Goal: Task Accomplishment & Management: Manage account settings

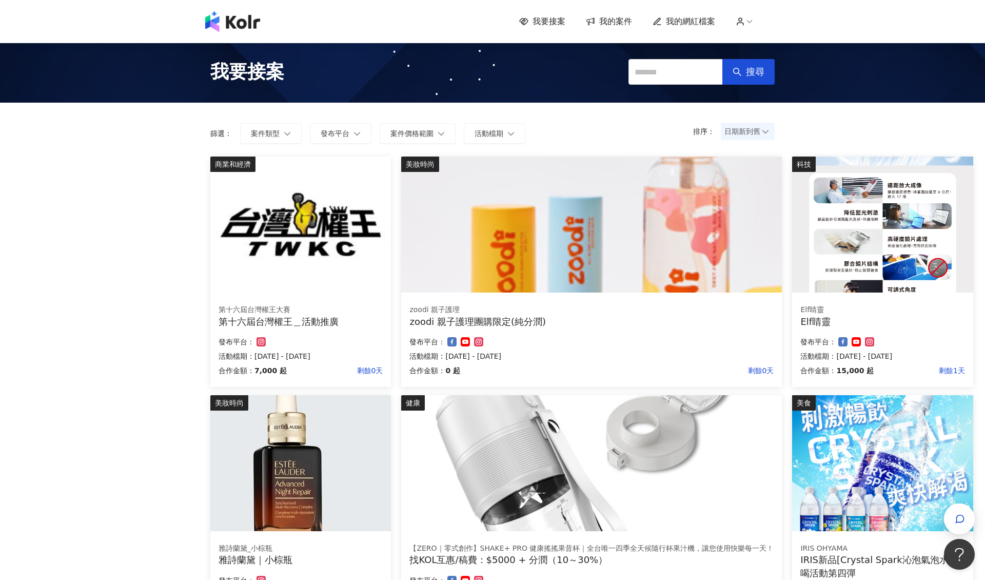
click at [536, 27] on span "我要接案" at bounding box center [548, 21] width 33 height 11
click at [543, 21] on span "我要接案" at bounding box center [548, 21] width 33 height 11
click at [604, 23] on span "我的案件" at bounding box center [615, 21] width 33 height 11
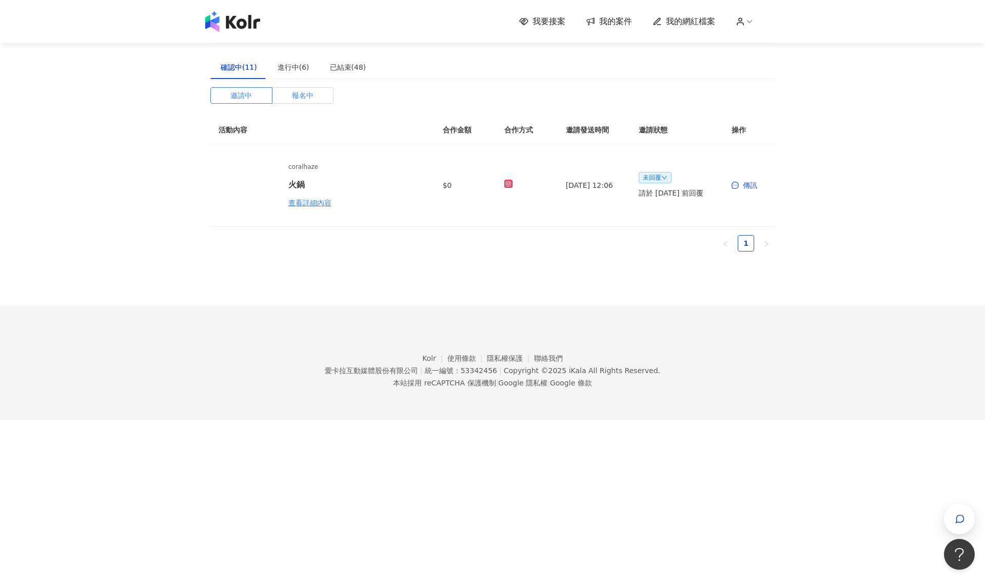
click at [308, 99] on span "報名中" at bounding box center [303, 95] width 22 height 15
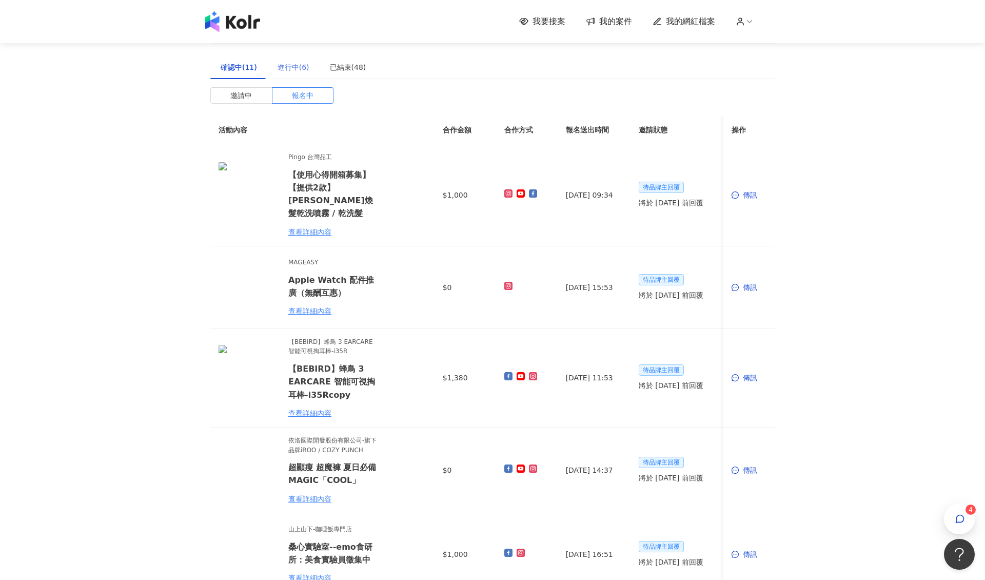
click at [300, 59] on div "進行中(6)" at bounding box center [293, 67] width 52 height 24
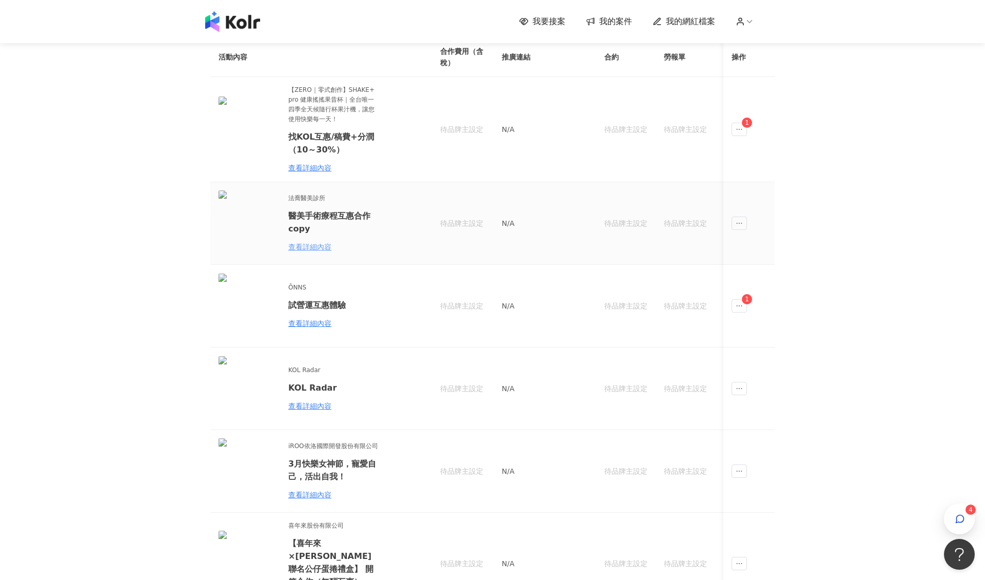
click at [326, 242] on div "查看詳細內容" at bounding box center [333, 246] width 90 height 11
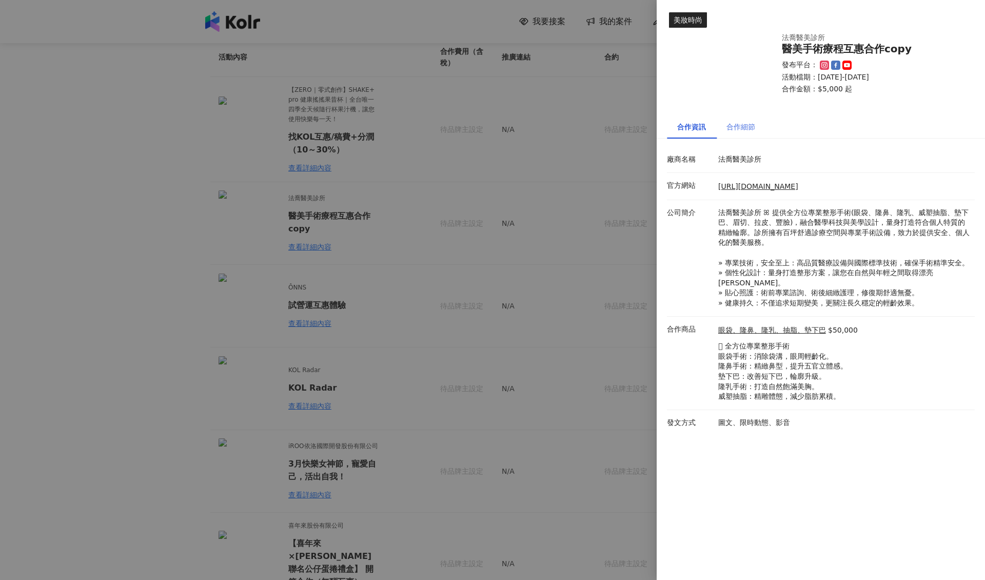
click at [748, 119] on div "合作細節" at bounding box center [740, 127] width 49 height 24
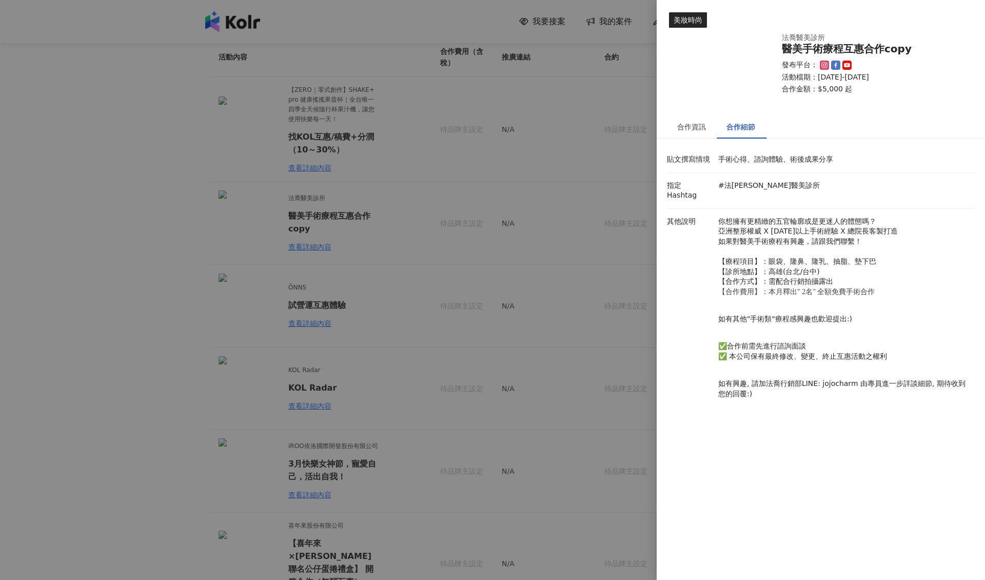
click at [582, 233] on div at bounding box center [492, 290] width 985 height 580
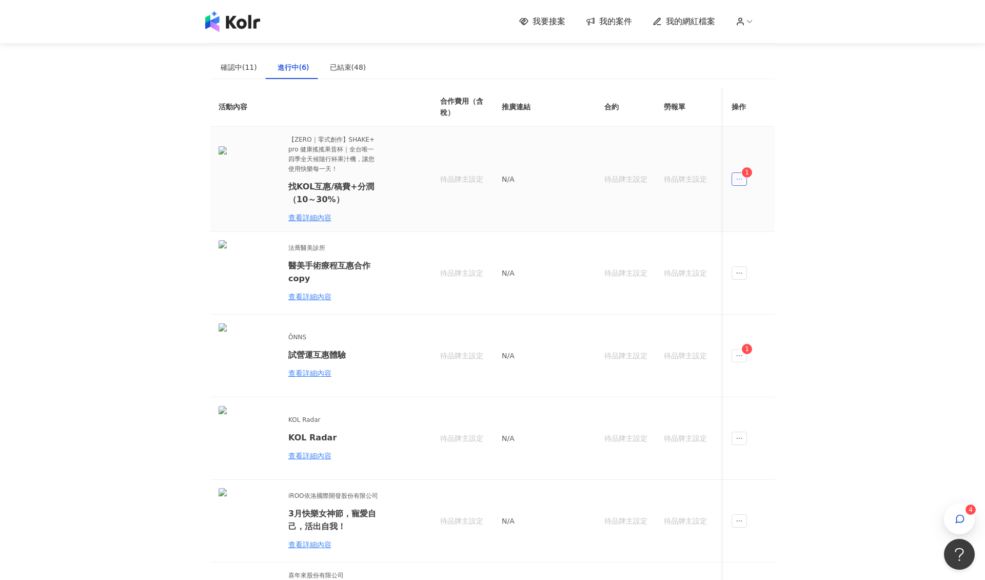
click at [731, 179] on span "ellipsis" at bounding box center [738, 178] width 15 height 13
click at [766, 220] on span "1" at bounding box center [771, 223] width 13 height 10
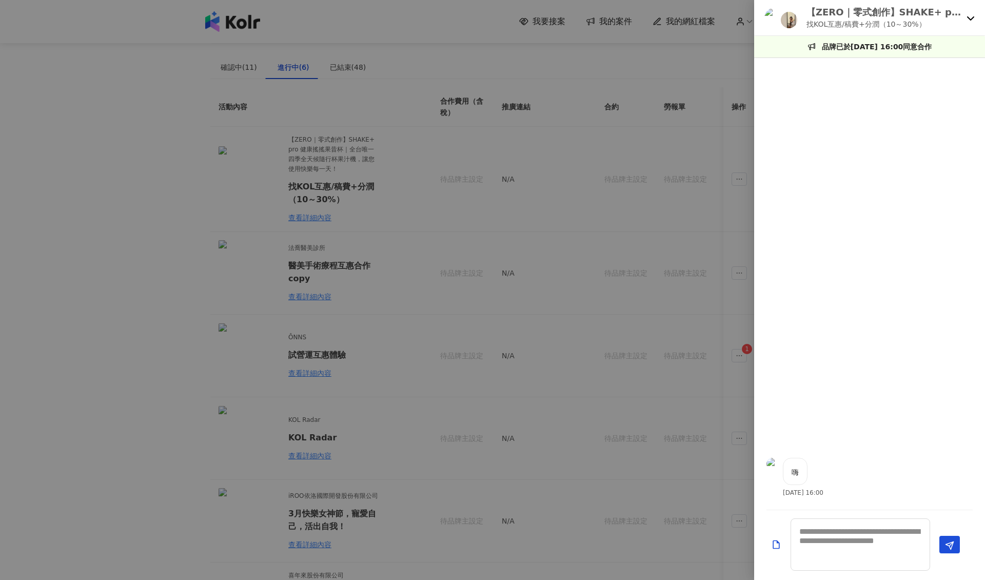
click at [565, 104] on div at bounding box center [492, 290] width 985 height 580
